Goal: Book appointment/travel/reservation

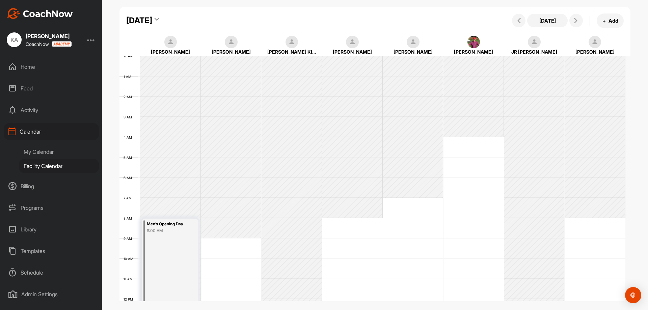
scroll to position [117, 0]
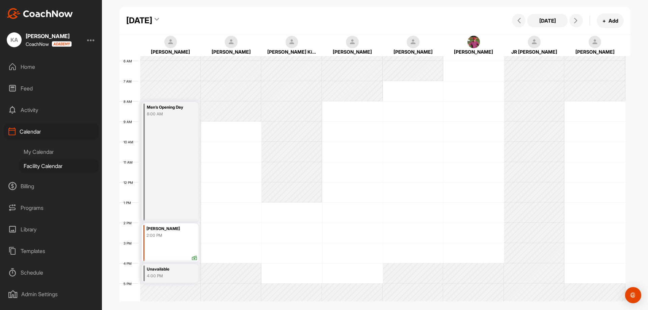
click at [159, 21] on icon at bounding box center [156, 20] width 4 height 7
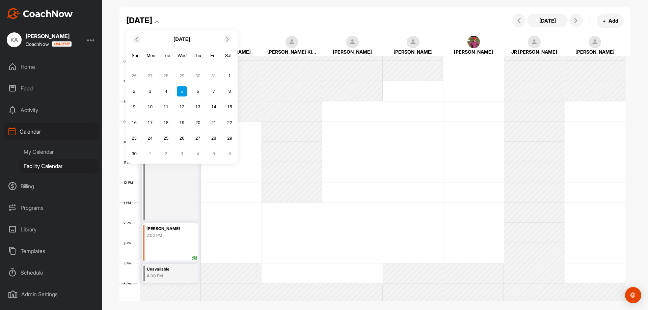
click at [136, 38] on icon at bounding box center [136, 39] width 4 height 4
click at [137, 137] on div "28" at bounding box center [134, 138] width 10 height 10
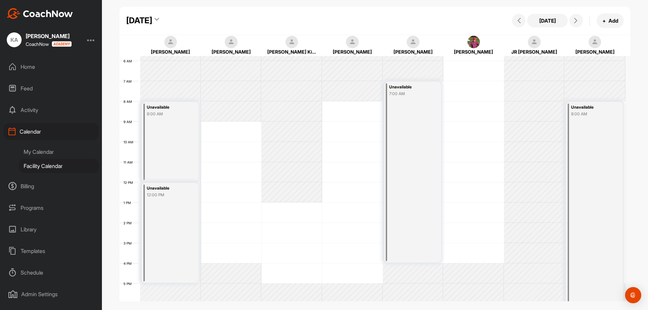
click at [165, 122] on div "Unavailable 8:00 AM" at bounding box center [170, 142] width 57 height 80
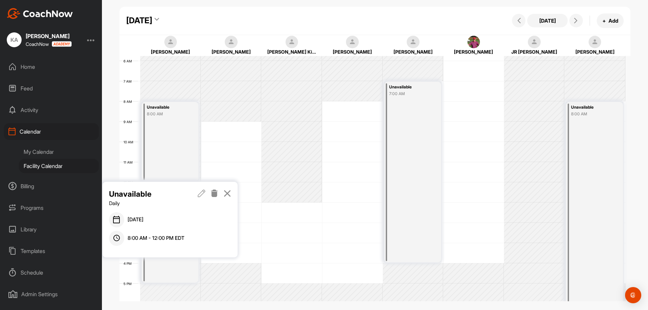
click at [200, 193] on icon at bounding box center [202, 193] width 8 height 7
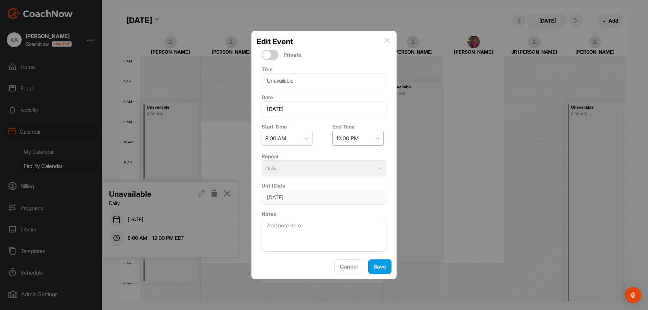
click at [359, 136] on div "12:00 PM" at bounding box center [352, 138] width 38 height 14
click at [358, 173] on div "9:30 AM" at bounding box center [354, 170] width 51 height 13
click at [385, 268] on span "Save" at bounding box center [379, 266] width 12 height 7
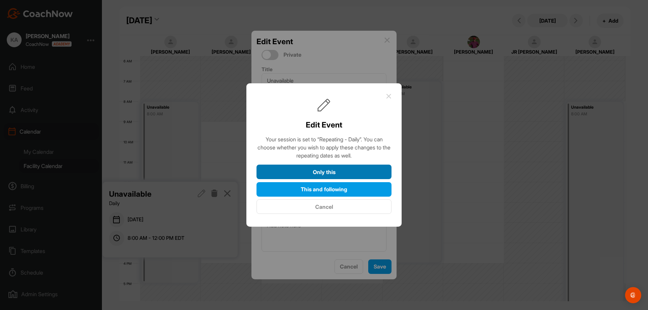
click at [325, 170] on button "Only this" at bounding box center [323, 172] width 135 height 15
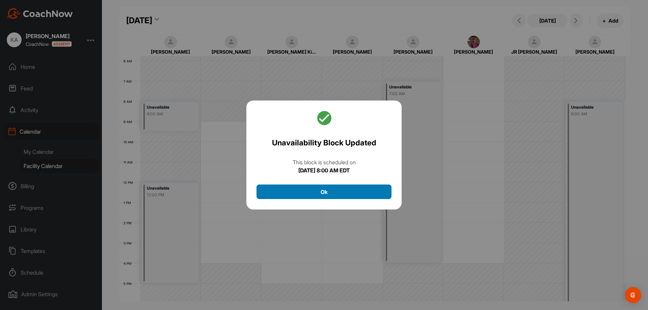
click at [337, 192] on button "Ok" at bounding box center [323, 191] width 135 height 15
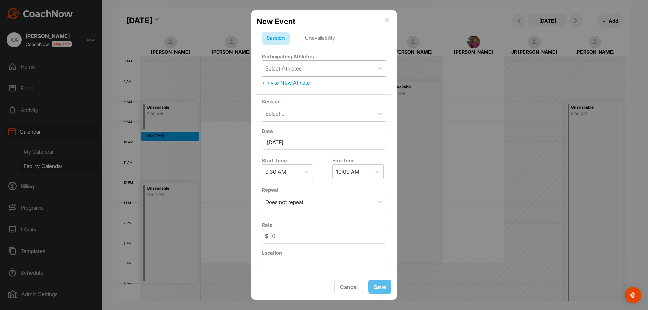
click at [286, 71] on div "Select Athletes" at bounding box center [283, 68] width 36 height 8
type input "[PERSON_NAME]"
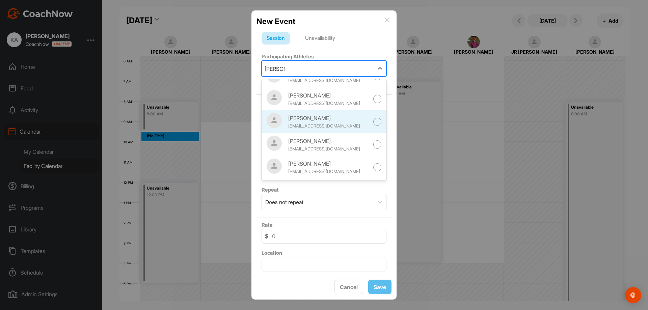
scroll to position [23, 0]
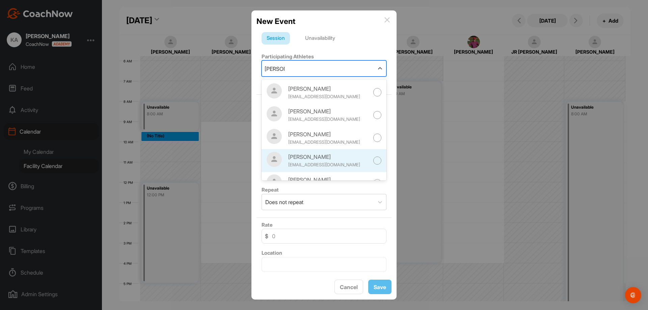
click at [319, 160] on div "[PERSON_NAME]" at bounding box center [328, 157] width 81 height 8
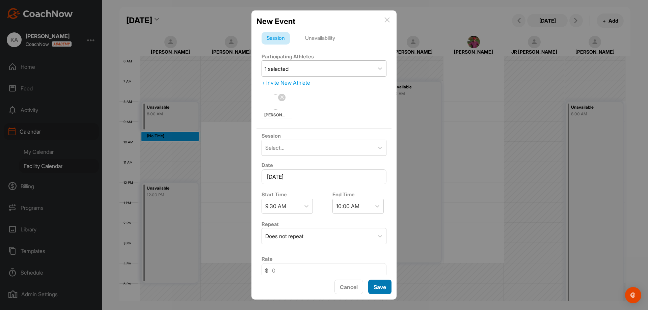
click at [383, 286] on span "Save" at bounding box center [379, 287] width 12 height 7
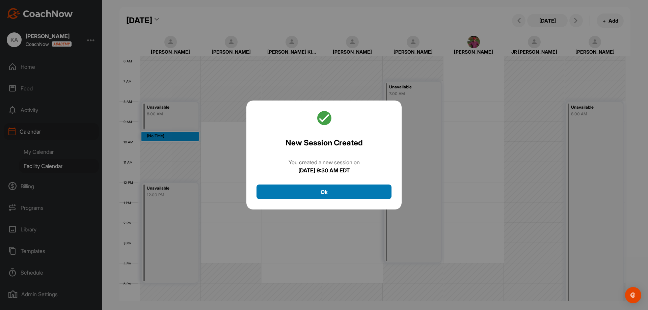
click at [360, 187] on button "Ok" at bounding box center [323, 191] width 135 height 15
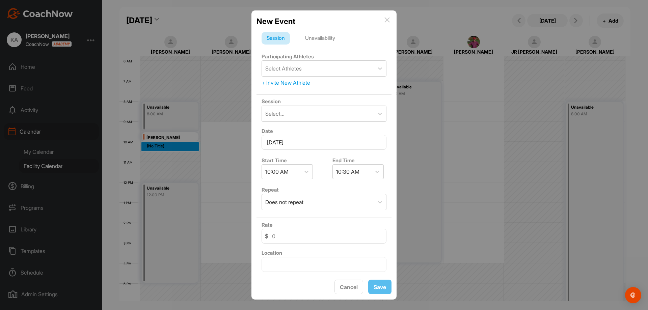
click at [323, 35] on div "Unavailability" at bounding box center [320, 38] width 40 height 13
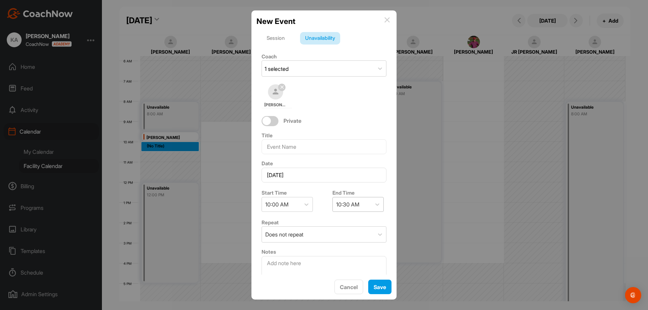
click at [346, 202] on div "10:30 AM" at bounding box center [347, 204] width 23 height 8
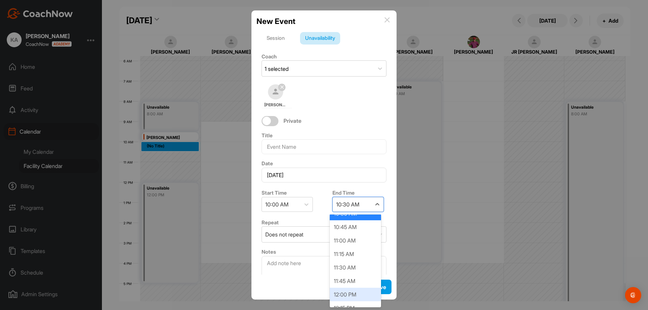
click at [347, 297] on div "12:00 PM" at bounding box center [354, 294] width 51 height 13
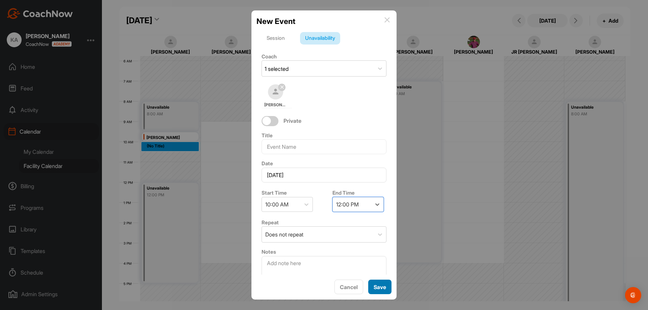
click at [383, 284] on span "Save" at bounding box center [379, 287] width 12 height 7
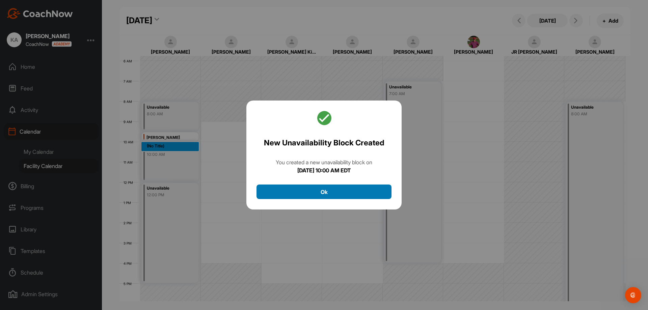
click at [328, 192] on button "Ok" at bounding box center [323, 191] width 135 height 15
